Goal: Task Accomplishment & Management: Manage account settings

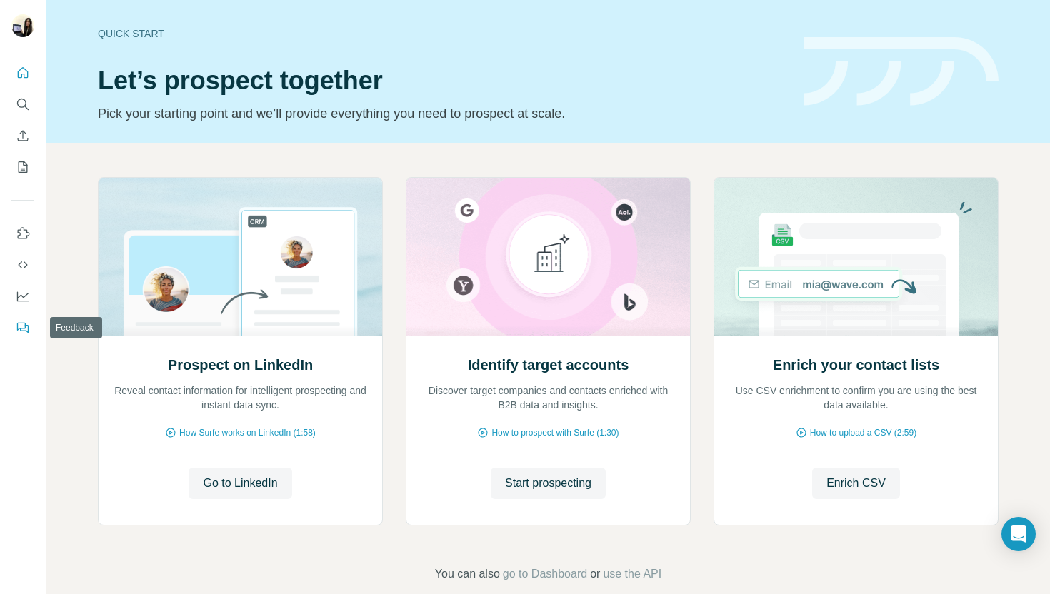
click at [18, 337] on button "Feedback" at bounding box center [22, 328] width 23 height 26
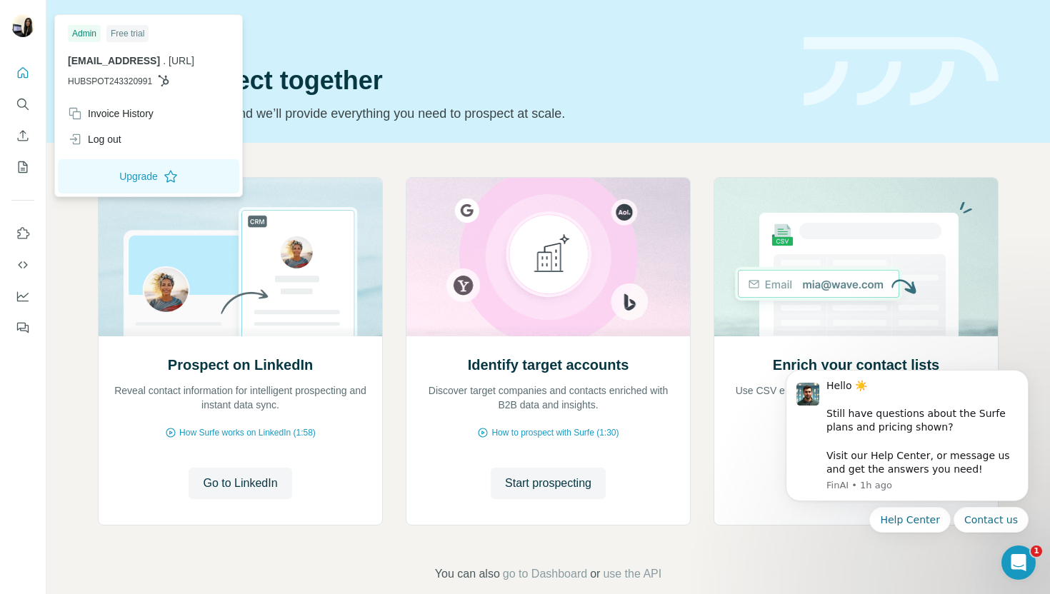
click at [31, 26] on img at bounding box center [22, 25] width 23 height 23
click at [31, 237] on button "Use Surfe on LinkedIn" at bounding box center [22, 234] width 23 height 26
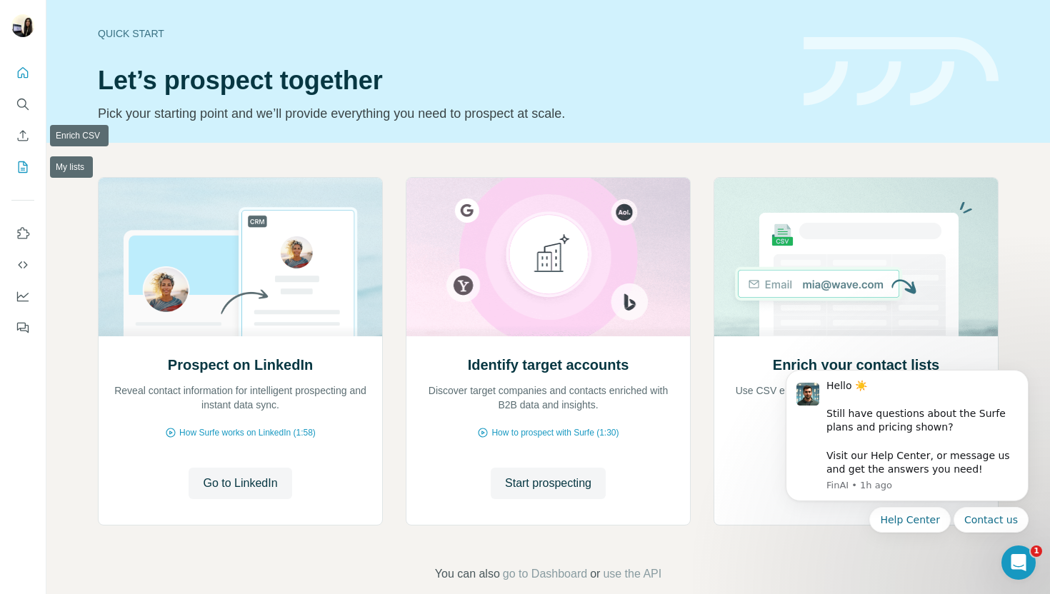
click at [24, 159] on button "My lists" at bounding box center [22, 167] width 23 height 26
click at [25, 165] on icon "My lists" at bounding box center [24, 165] width 7 height 9
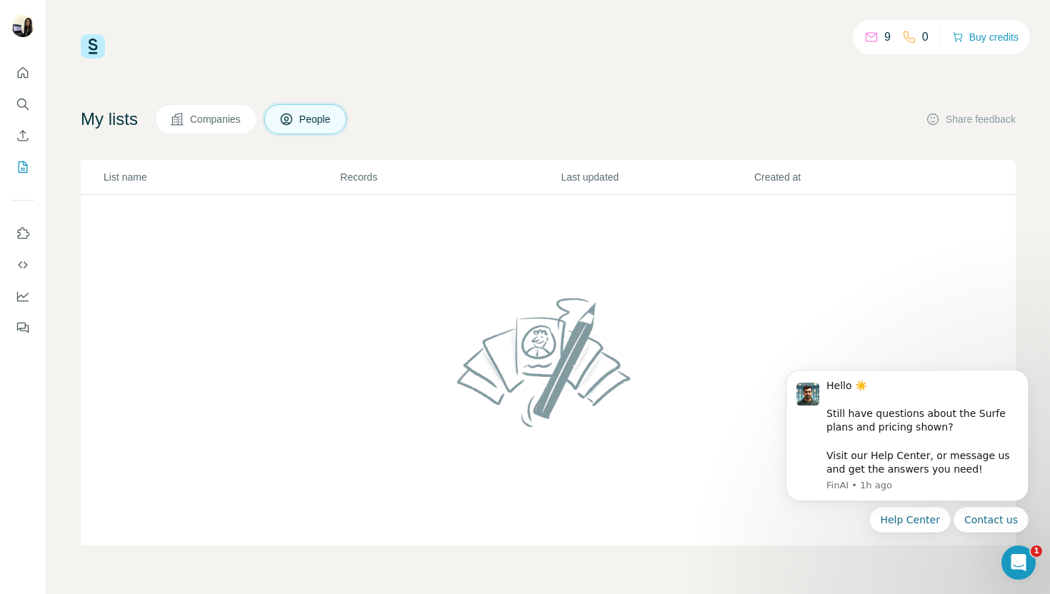
click at [242, 125] on span "Companies" at bounding box center [216, 119] width 52 height 14
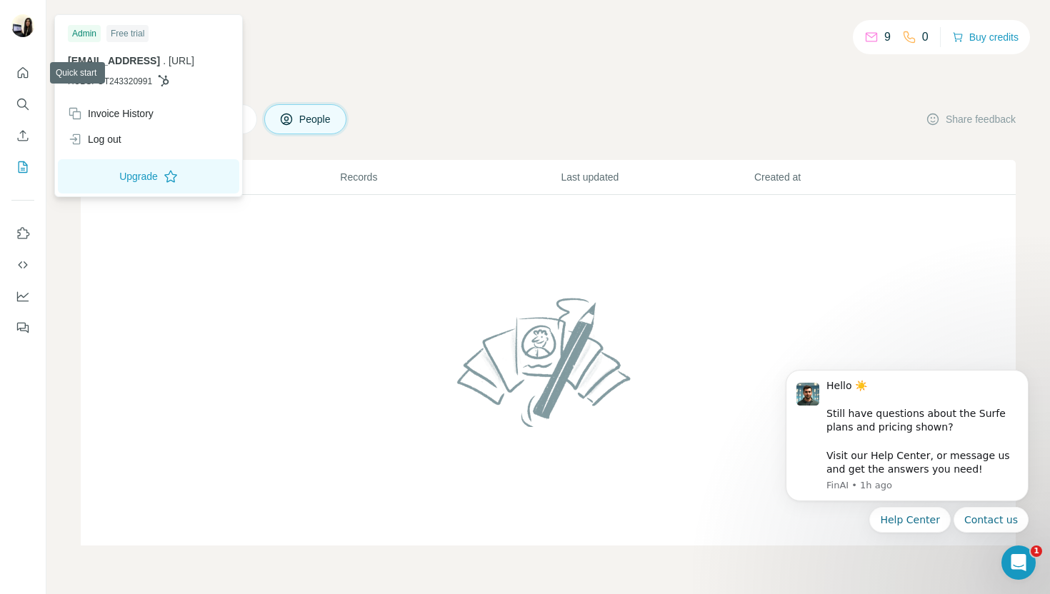
click at [34, 24] on div at bounding box center [24, 27] width 41 height 47
click at [141, 34] on div "Free trial" at bounding box center [127, 33] width 42 height 17
click at [141, 36] on div "Free trial" at bounding box center [127, 33] width 42 height 17
click at [175, 170] on button "Upgrade" at bounding box center [148, 176] width 181 height 34
